Goal: Communication & Community: Ask a question

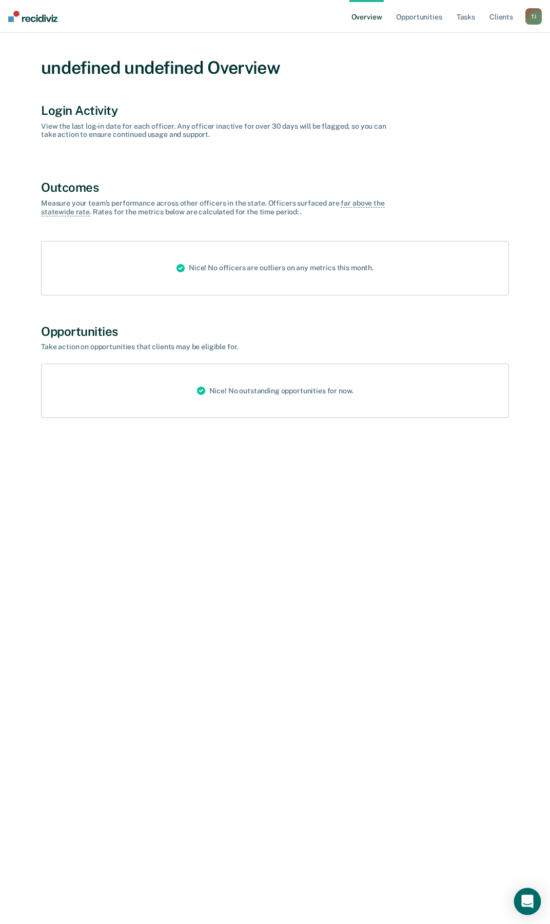
click at [528, 903] on icon "Open Intercom Messenger" at bounding box center [527, 901] width 12 height 13
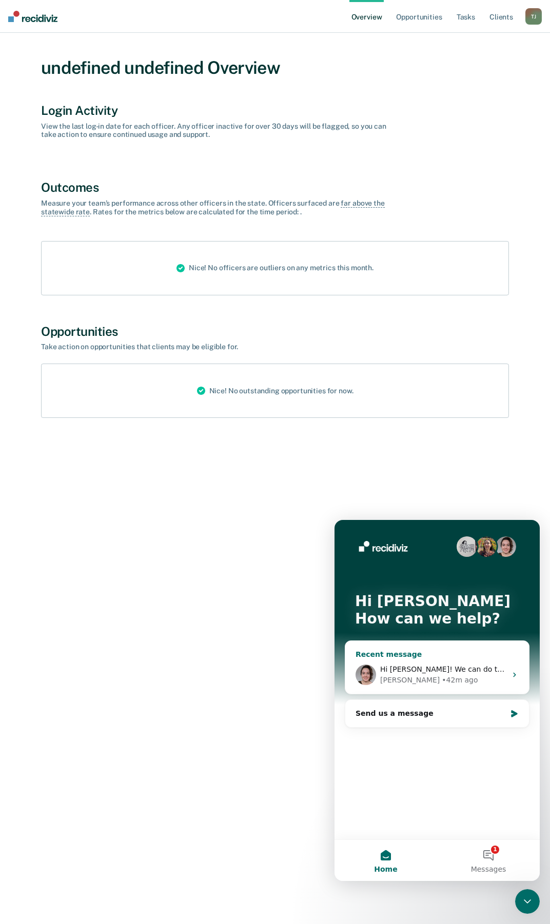
click at [412, 669] on span "Hi Julie! We can do that on our end. Who is the investigator that left?" at bounding box center [526, 669] width 292 height 8
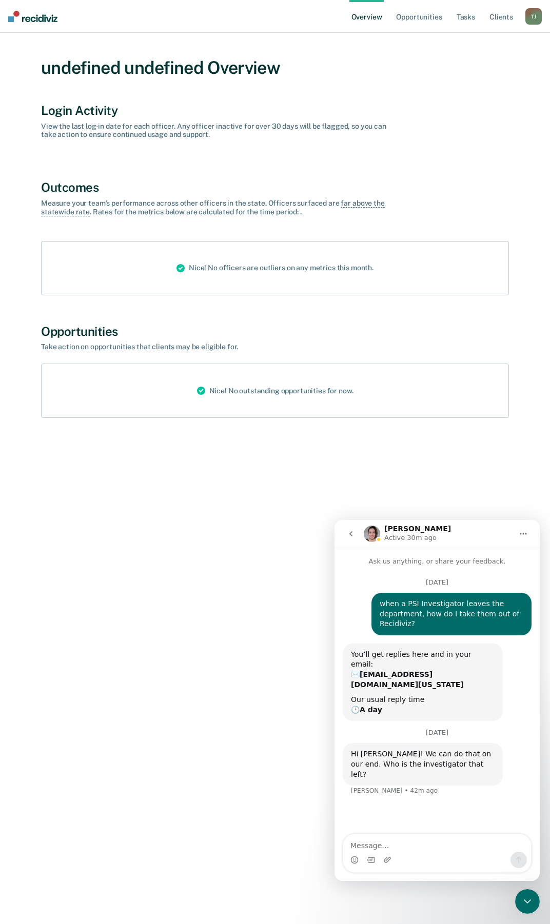
click at [381, 851] on textarea "Message…" at bounding box center [437, 843] width 188 height 17
type textarea "Jaime Staples and Addie Hall. thank you!"
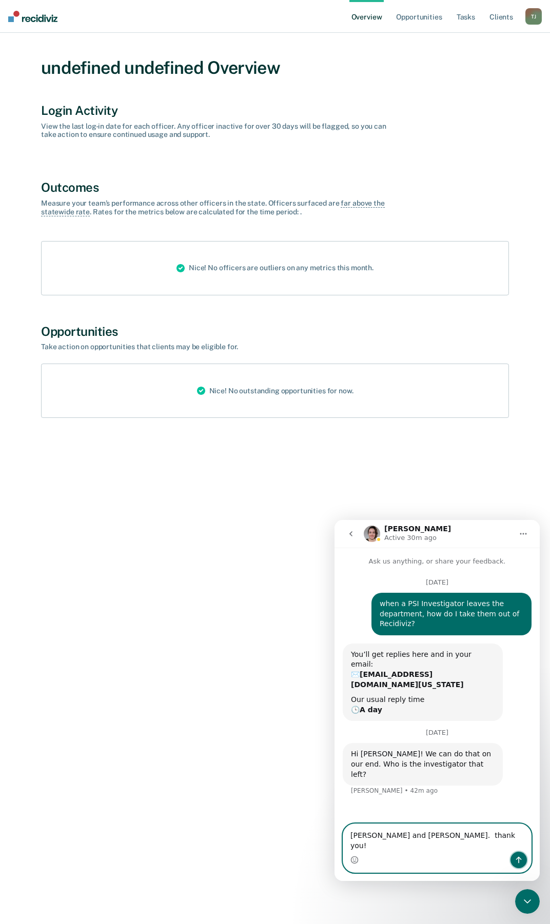
click at [521, 859] on icon "Send a message…" at bounding box center [519, 860] width 6 height 7
